Goal: Navigation & Orientation: Go to known website

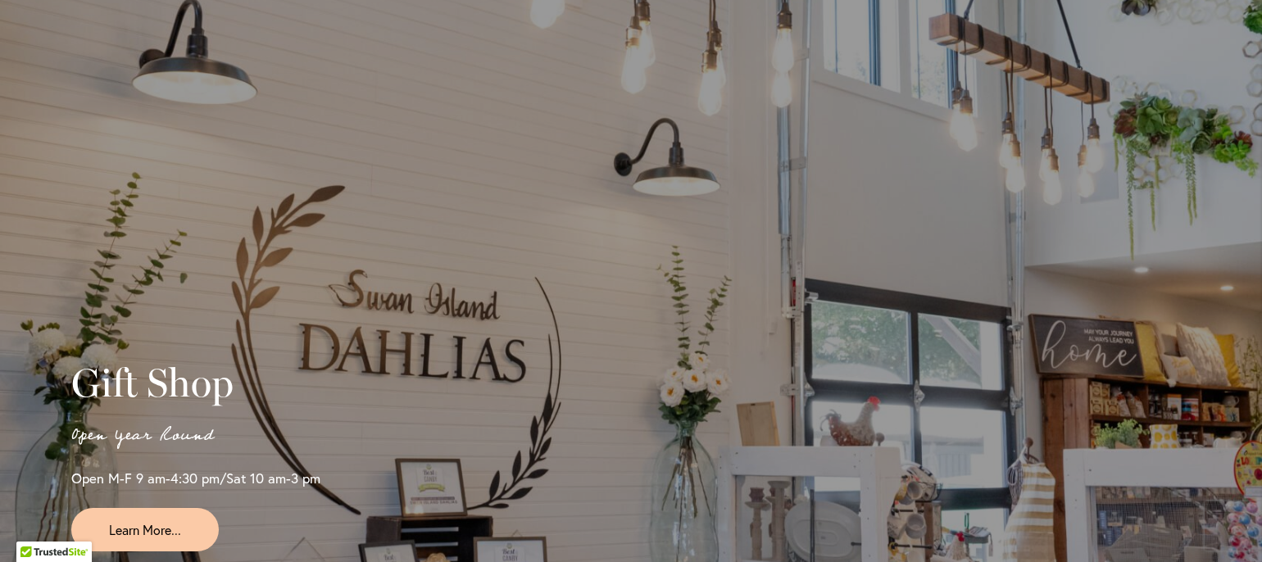
scroll to position [3884, 0]
